Goal: Task Accomplishment & Management: Manage account settings

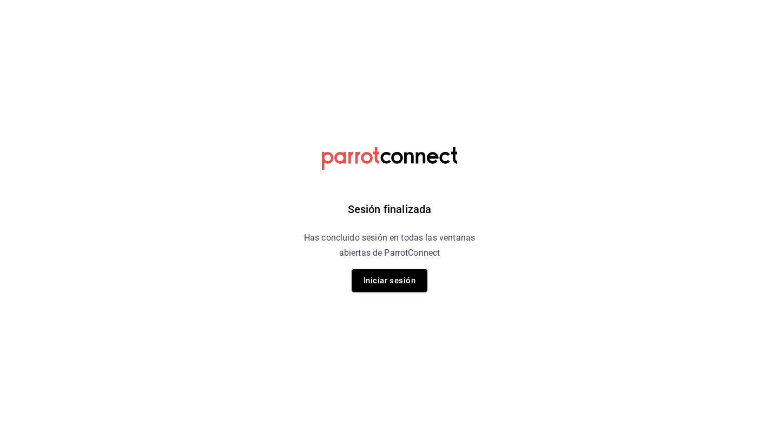
click at [388, 272] on button "Iniciar sesión" at bounding box center [390, 281] width 76 height 23
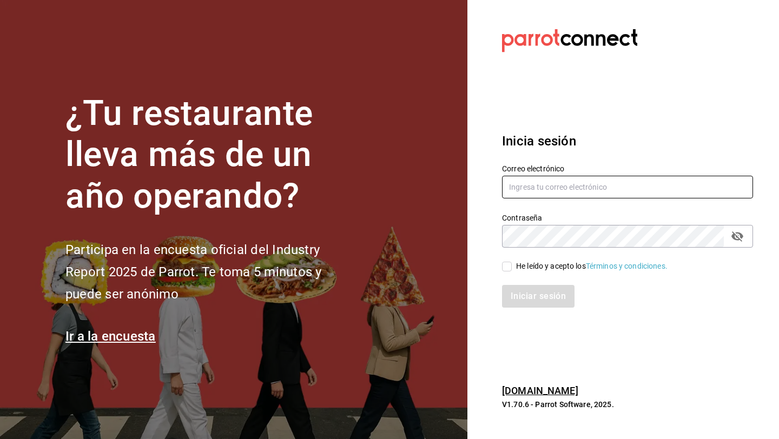
click at [577, 195] on input "text" at bounding box center [627, 187] width 251 height 23
type input "[EMAIL_ADDRESS][DOMAIN_NAME]"
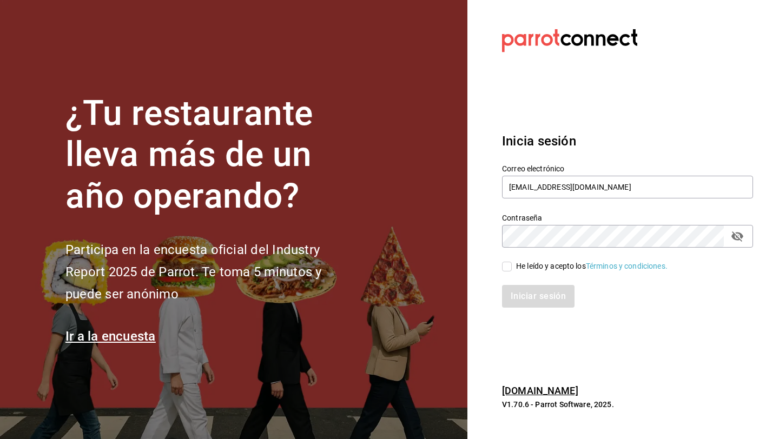
click at [501, 269] on div "He leído y acepto los Términos y condiciones." at bounding box center [621, 260] width 264 height 25
click at [505, 269] on input "He leído y acepto los Términos y condiciones." at bounding box center [507, 267] width 10 height 10
checkbox input "true"
click at [502, 285] on button "Iniciar sesión" at bounding box center [538, 296] width 73 height 23
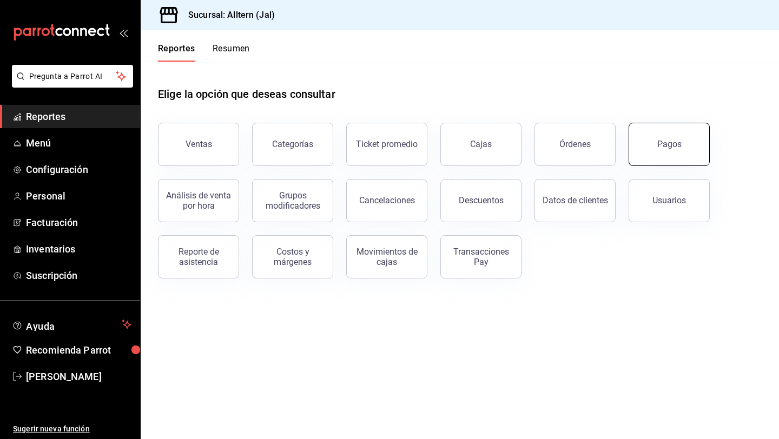
click at [688, 128] on button "Pagos" at bounding box center [669, 144] width 81 height 43
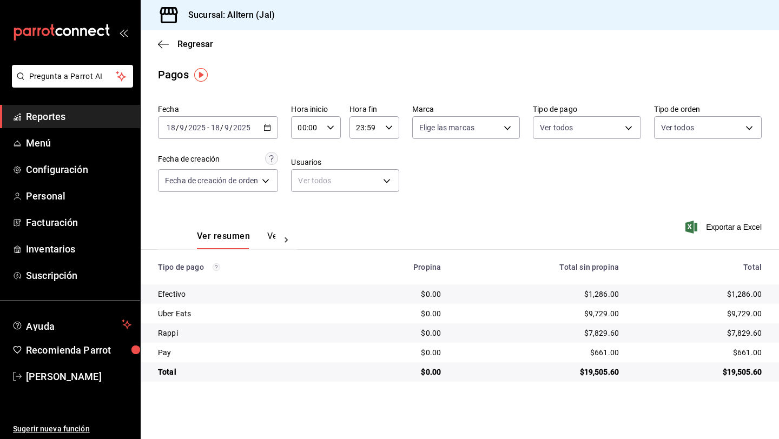
click at [273, 127] on div "[DATE] [DATE] - [DATE] [DATE]" at bounding box center [218, 127] width 120 height 23
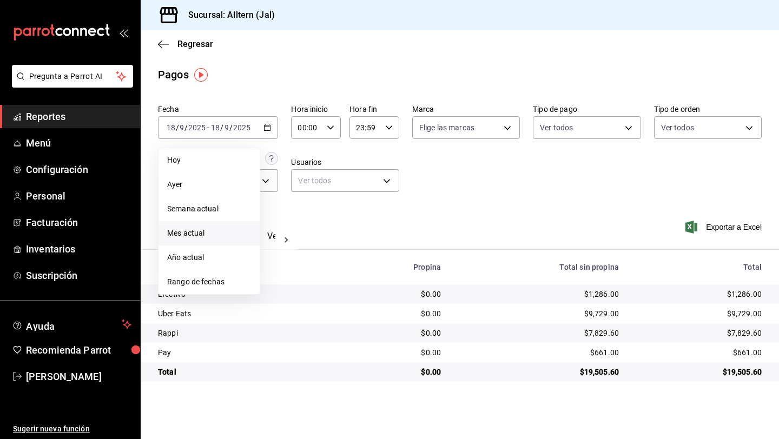
click at [191, 234] on span "Mes actual" at bounding box center [209, 233] width 84 height 11
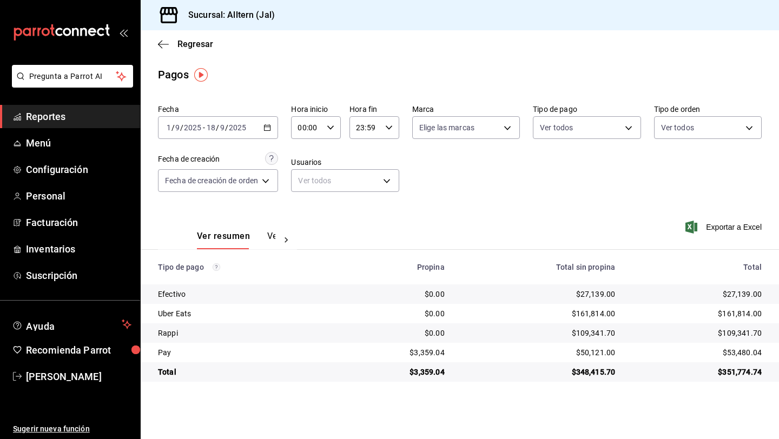
click at [63, 114] on span "Reportes" at bounding box center [79, 116] width 106 height 15
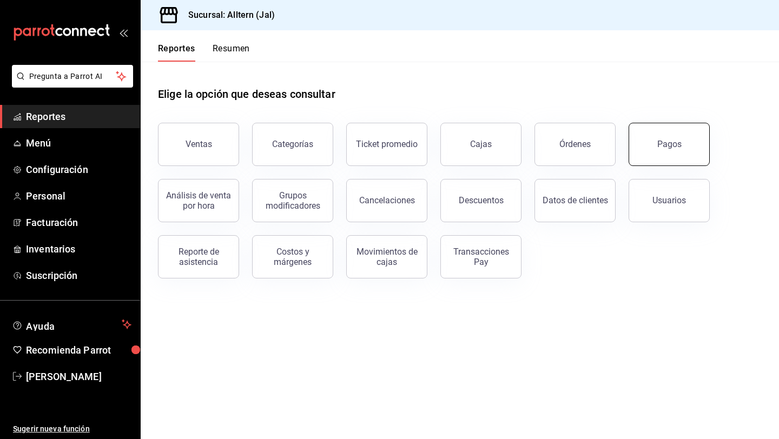
click at [653, 157] on button "Pagos" at bounding box center [669, 144] width 81 height 43
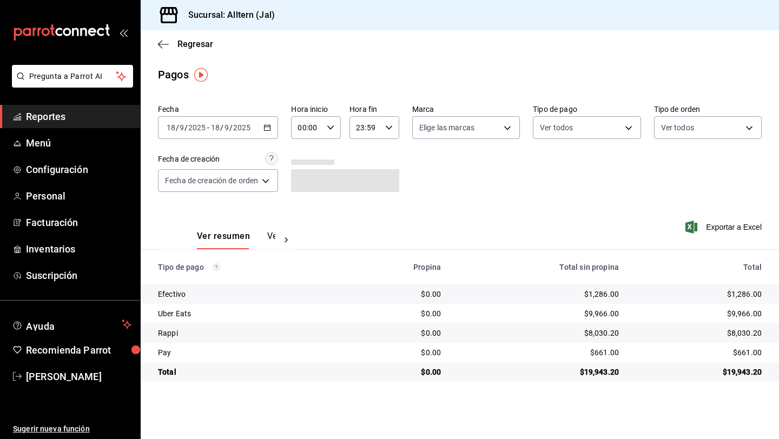
click at [271, 127] on icon "button" at bounding box center [268, 128] width 8 height 8
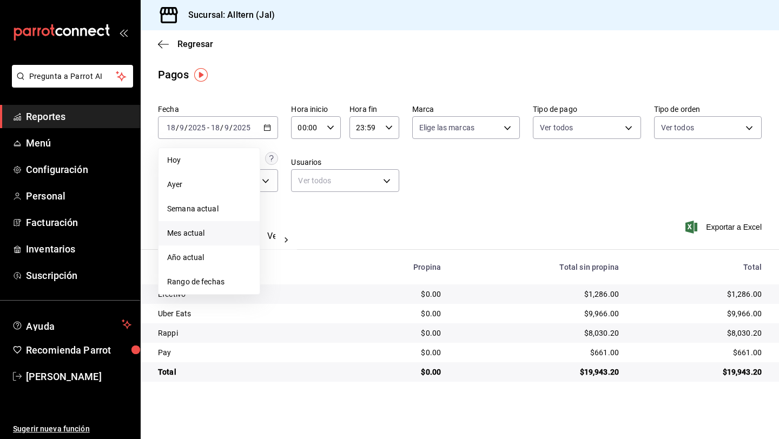
click at [192, 233] on span "Mes actual" at bounding box center [209, 233] width 84 height 11
